Goal: Information Seeking & Learning: Learn about a topic

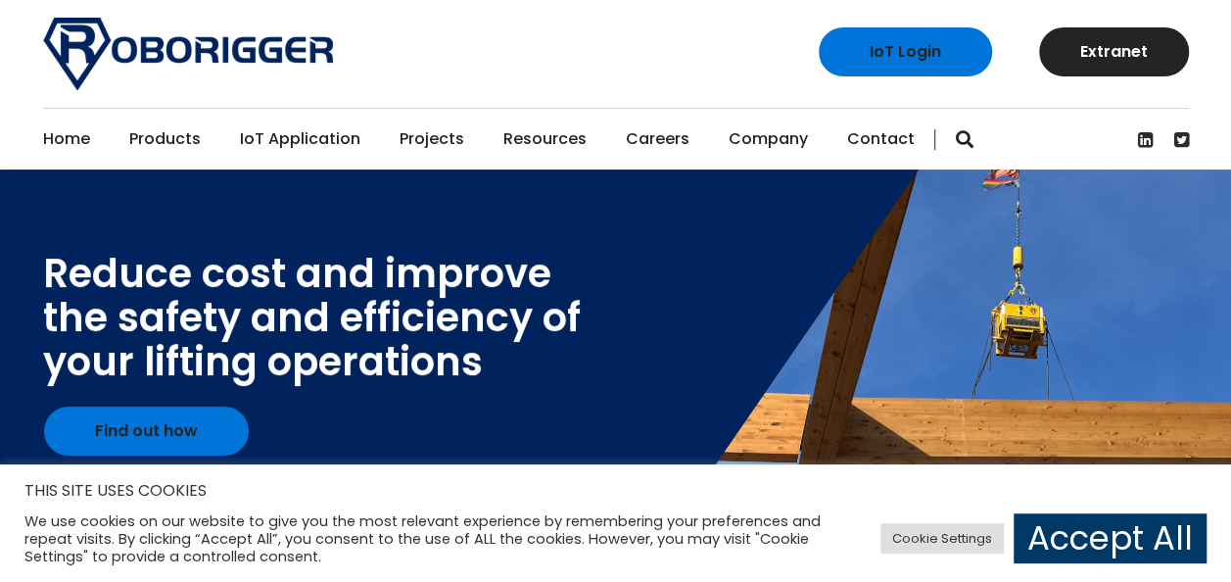
click at [1090, 476] on div "THIS SITE USES COOKIES We use cookies on our website to give you the most relev…" at bounding box center [615, 523] width 1231 height 118
click at [1079, 544] on link "Accept All" at bounding box center [1109, 538] width 193 height 50
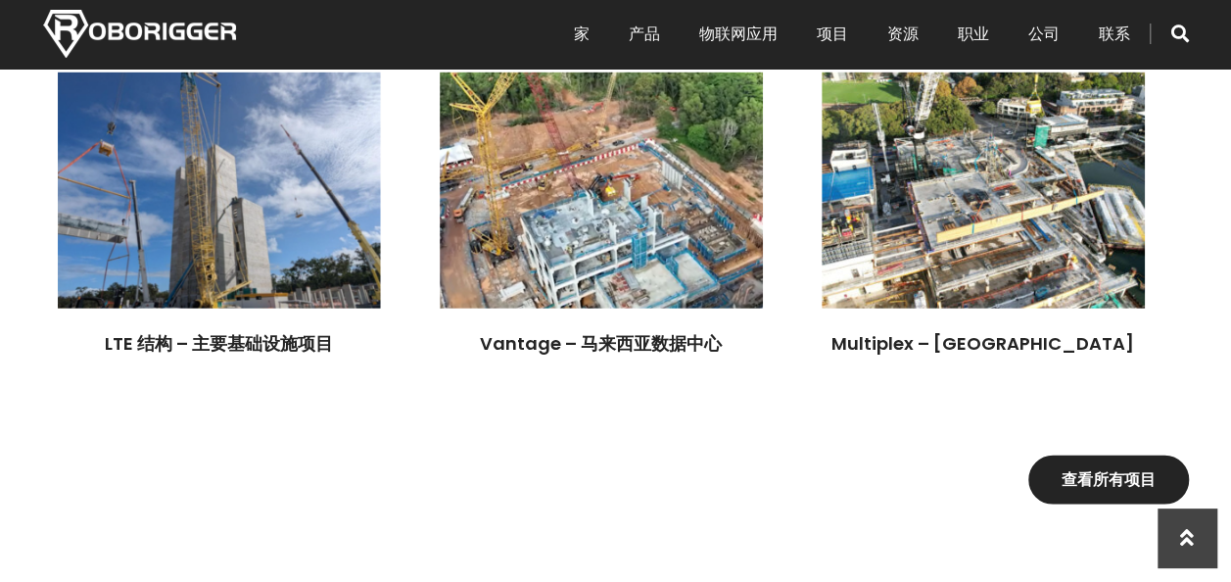
scroll to position [2350, 0]
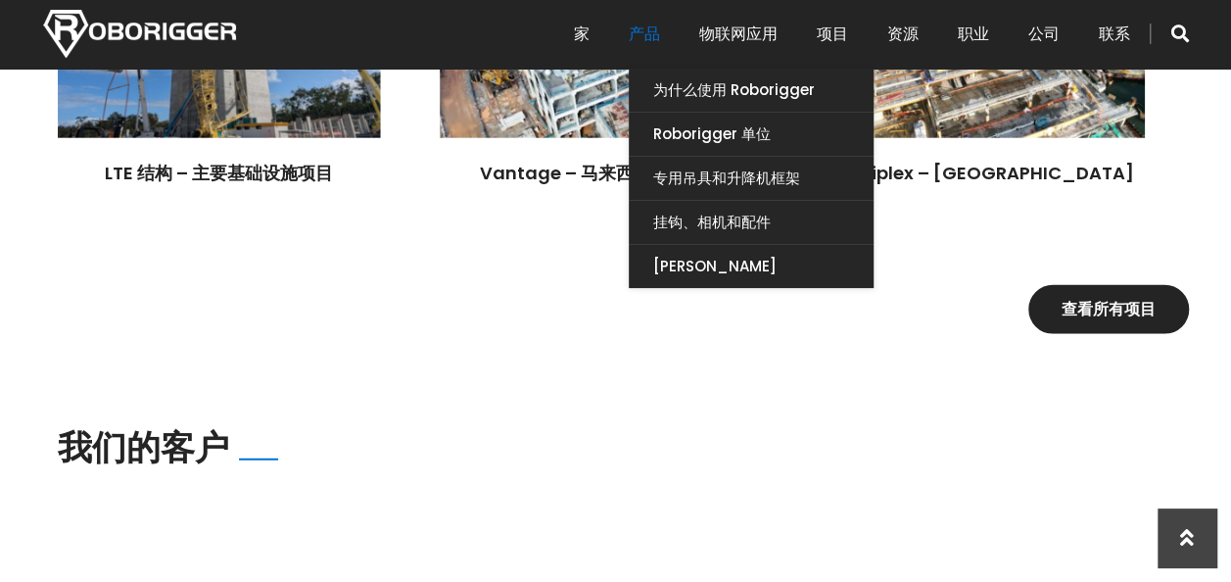
click at [652, 29] on link "产品" at bounding box center [644, 34] width 31 height 61
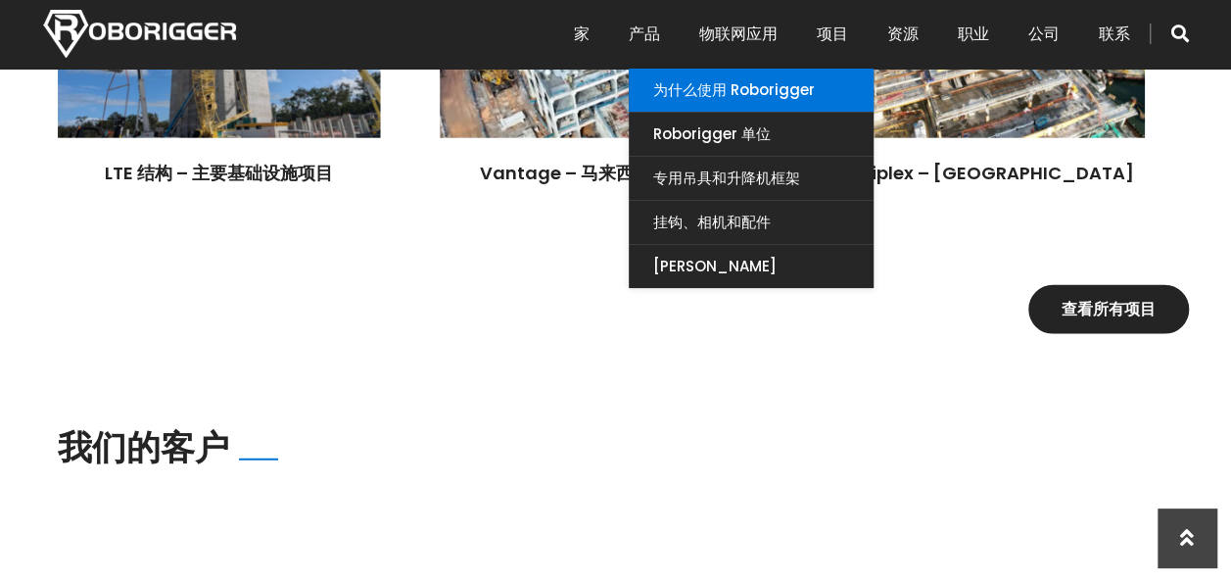
click at [714, 92] on link "为什么使用 Roborigger" at bounding box center [751, 90] width 245 height 43
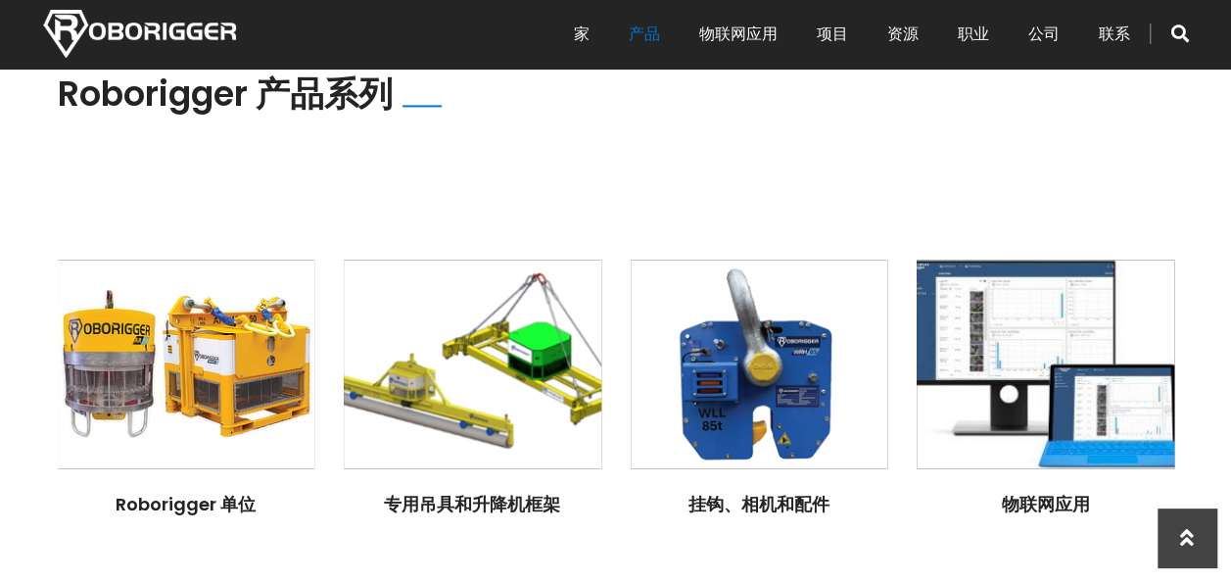
scroll to position [1371, 0]
